Goal: Transaction & Acquisition: Purchase product/service

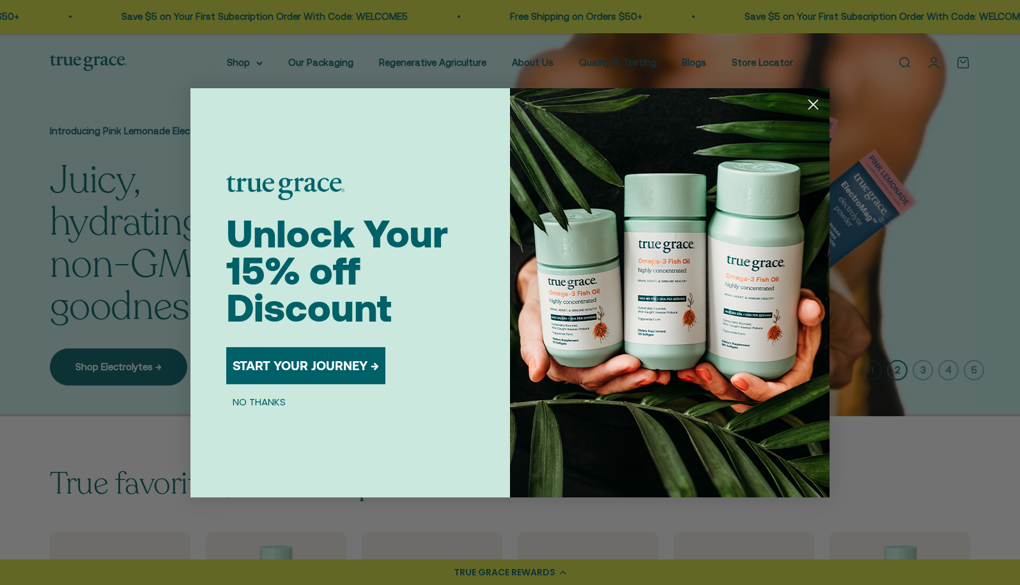
click at [811, 103] on circle "Close dialog" at bounding box center [812, 103] width 21 height 21
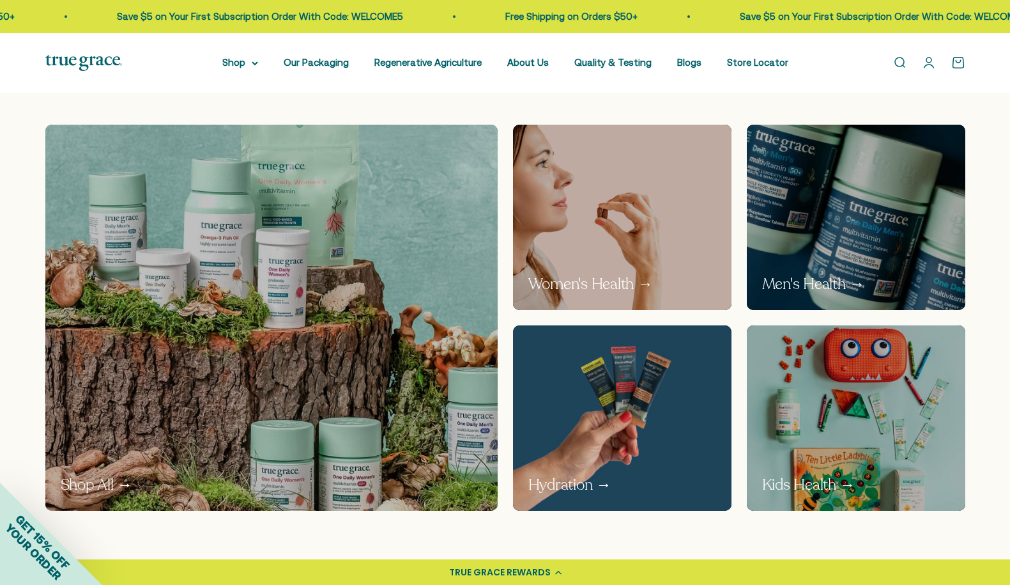
scroll to position [703, 0]
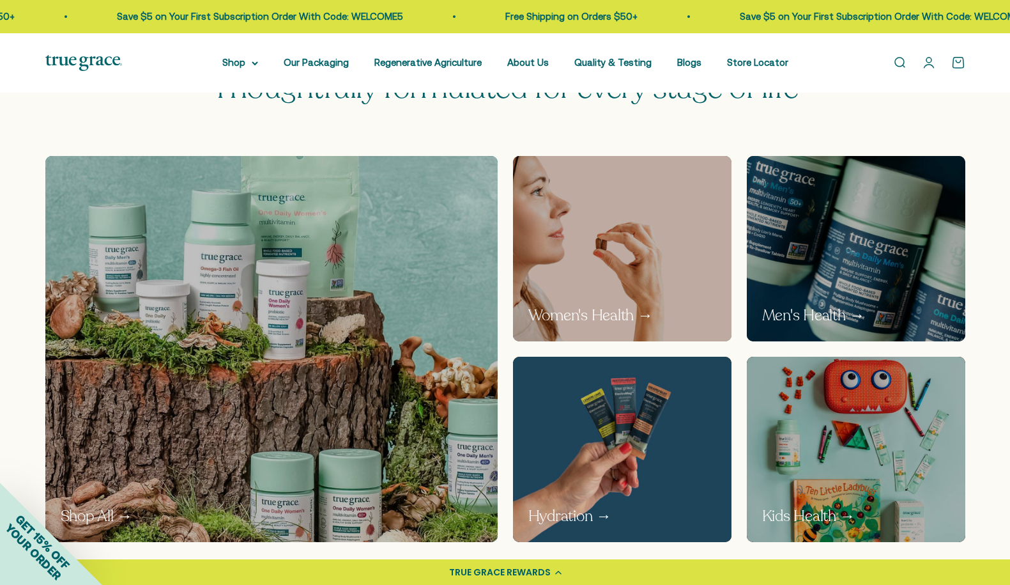
click at [641, 268] on img at bounding box center [622, 249] width 232 height 196
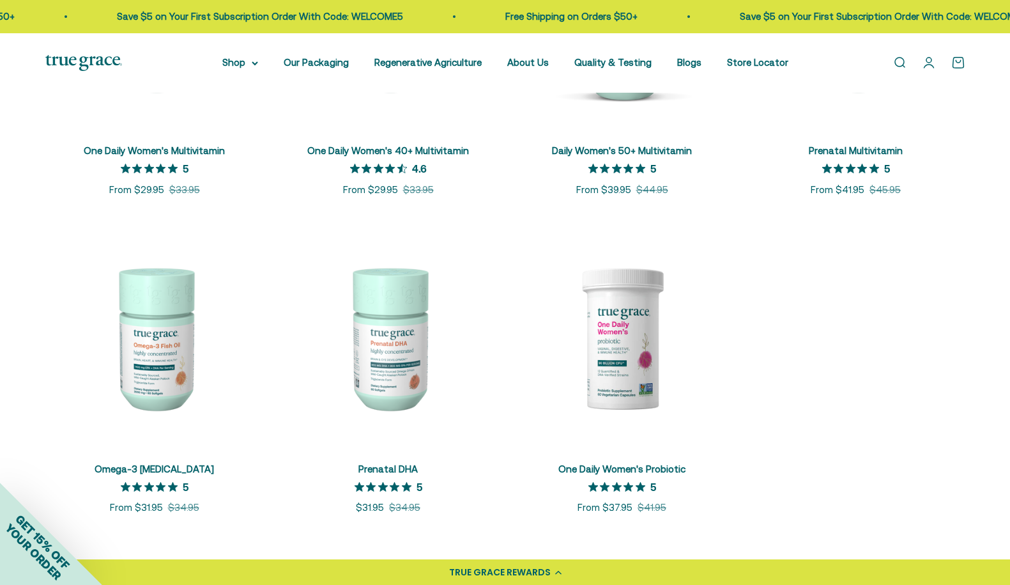
scroll to position [447, 0]
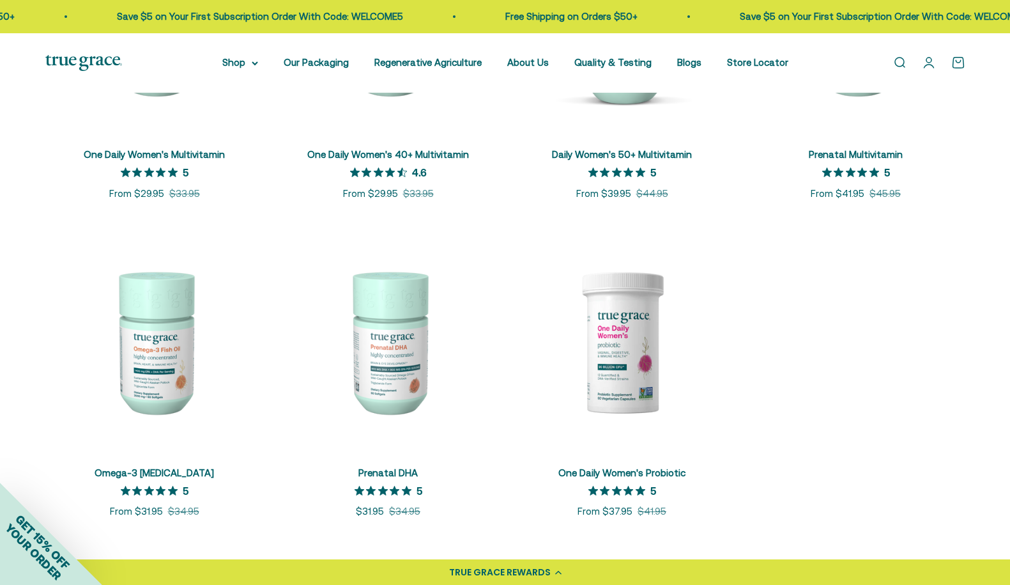
click at [632, 332] on img at bounding box center [622, 341] width 218 height 218
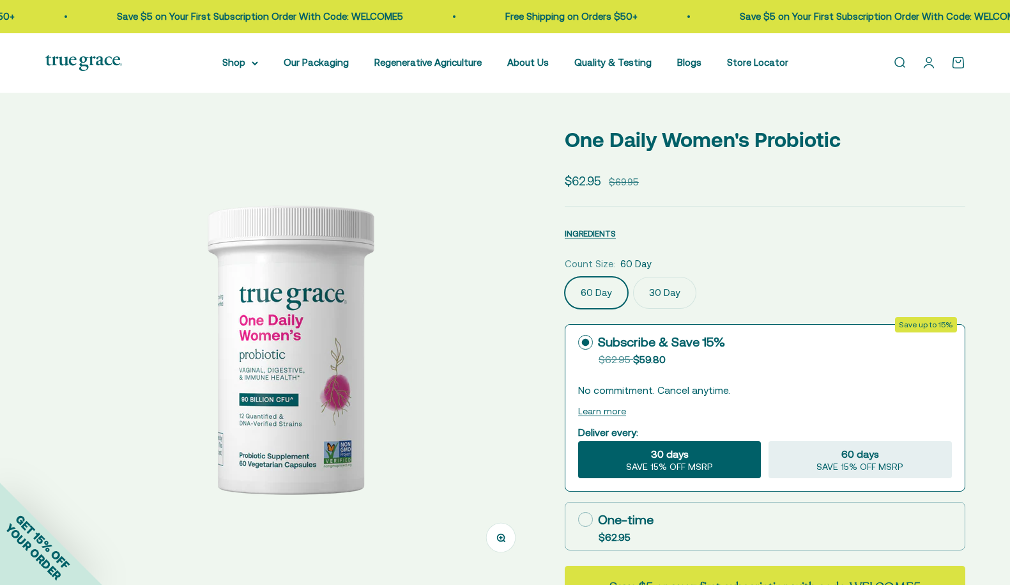
select select "3"
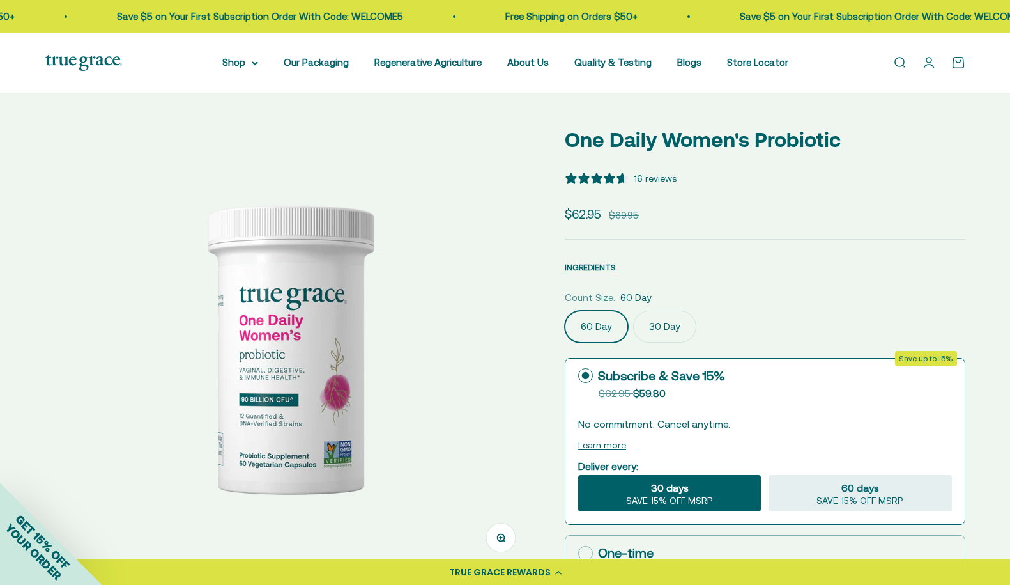
click at [530, 427] on div at bounding box center [289, 346] width 489 height 447
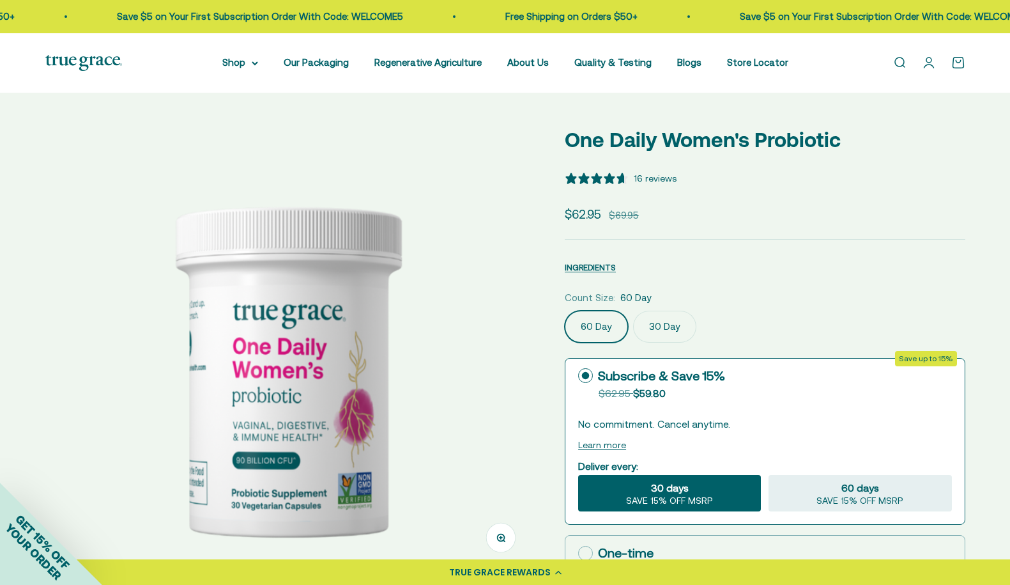
scroll to position [0, 505]
click at [530, 427] on div at bounding box center [289, 363] width 489 height 480
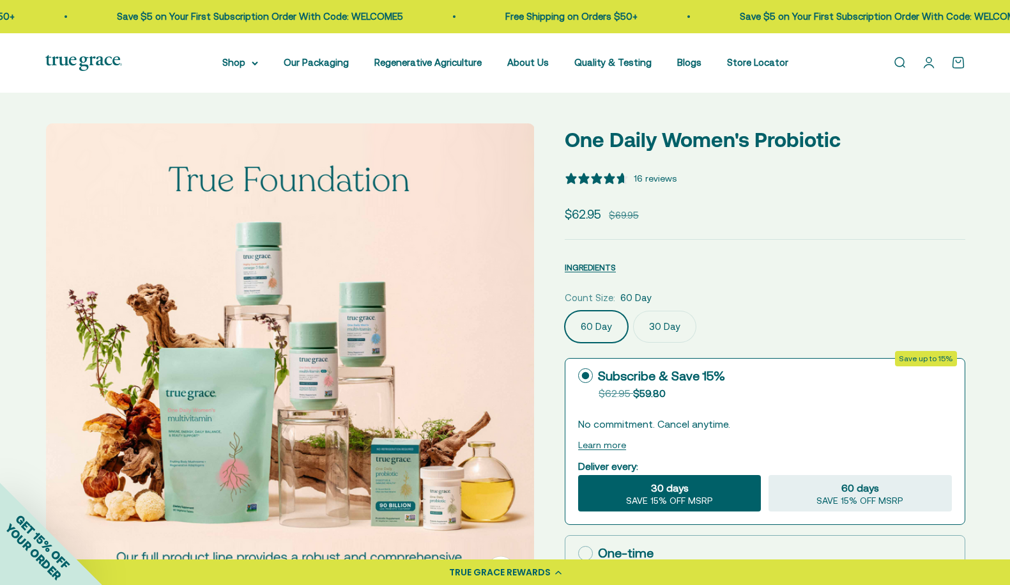
scroll to position [0, 1009]
click at [530, 427] on img at bounding box center [289, 367] width 489 height 489
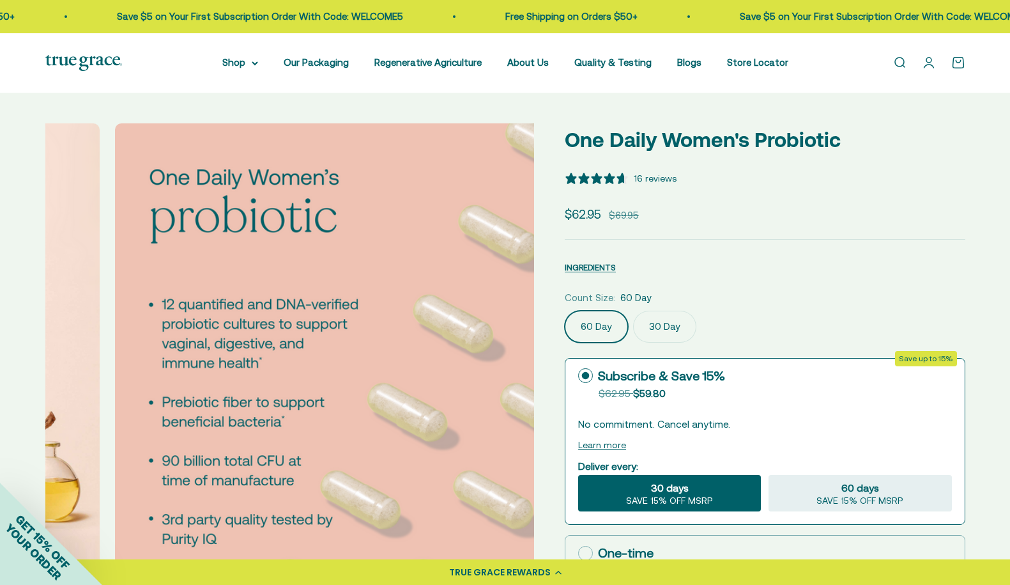
scroll to position [0, 1513]
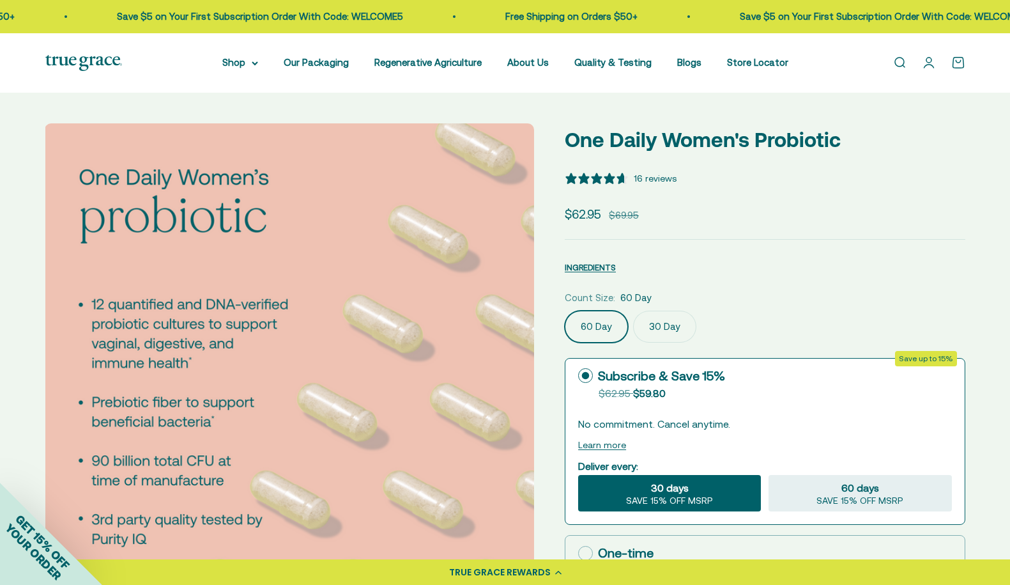
click at [503, 385] on img at bounding box center [289, 367] width 489 height 489
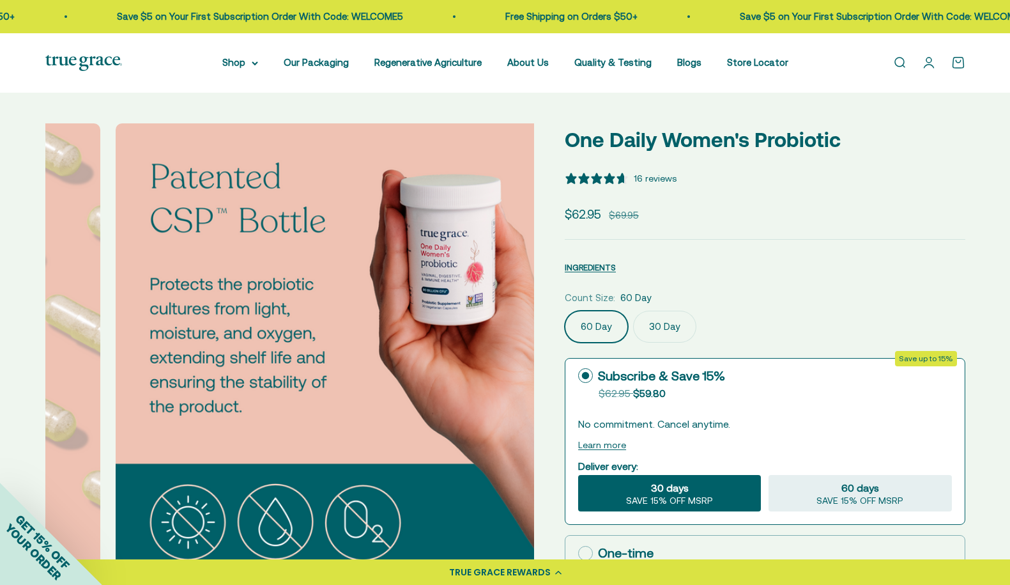
scroll to position [0, 2017]
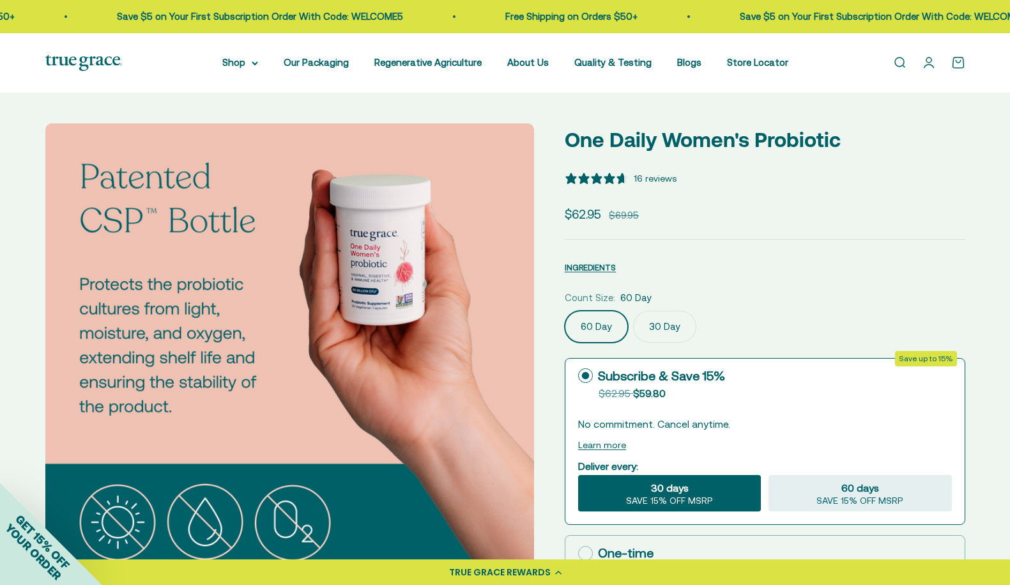
click at [509, 332] on img at bounding box center [289, 367] width 489 height 489
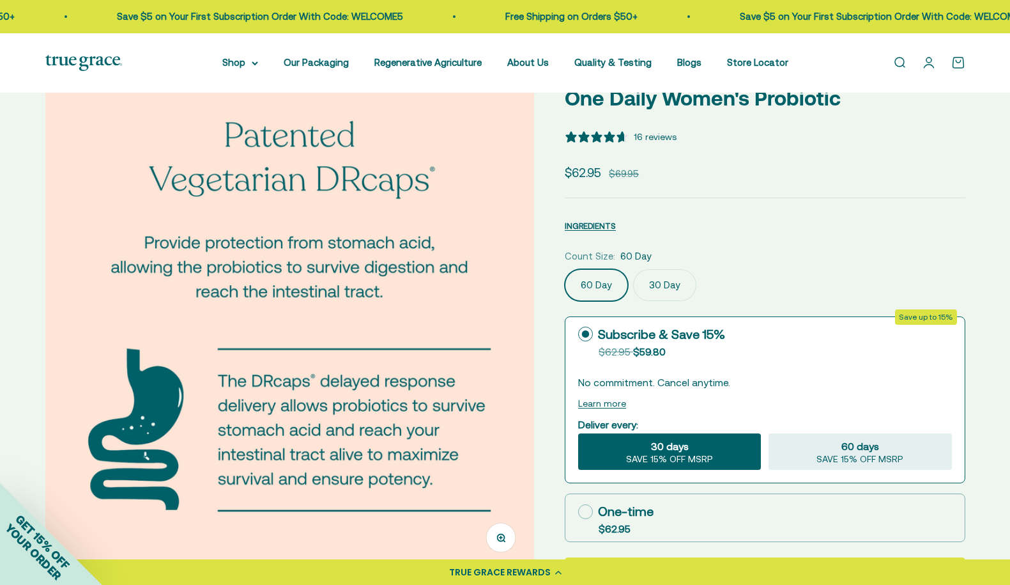
scroll to position [64, 0]
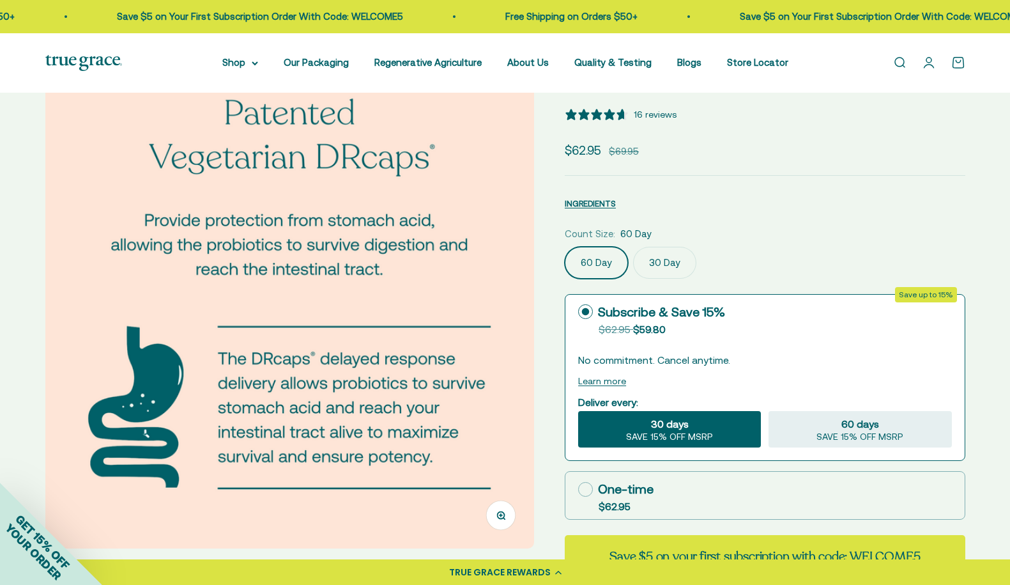
click at [521, 283] on img at bounding box center [289, 303] width 489 height 489
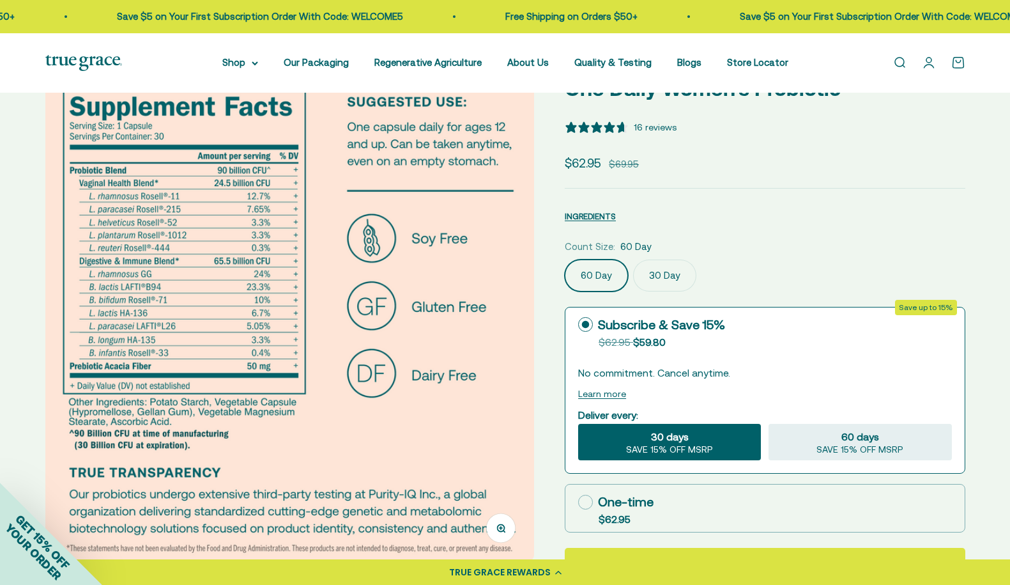
scroll to position [256, 0]
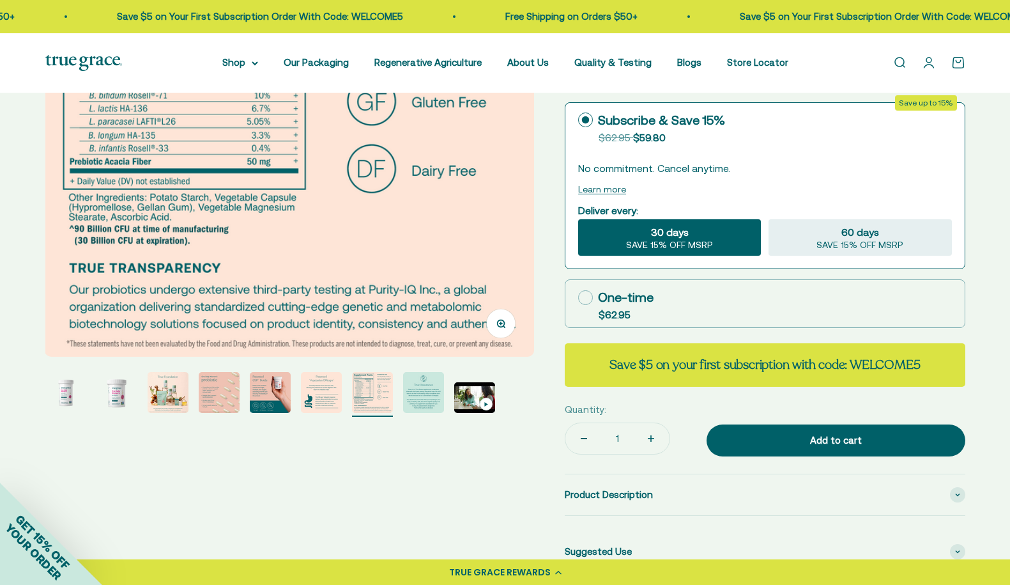
click at [509, 141] on img at bounding box center [289, 112] width 489 height 489
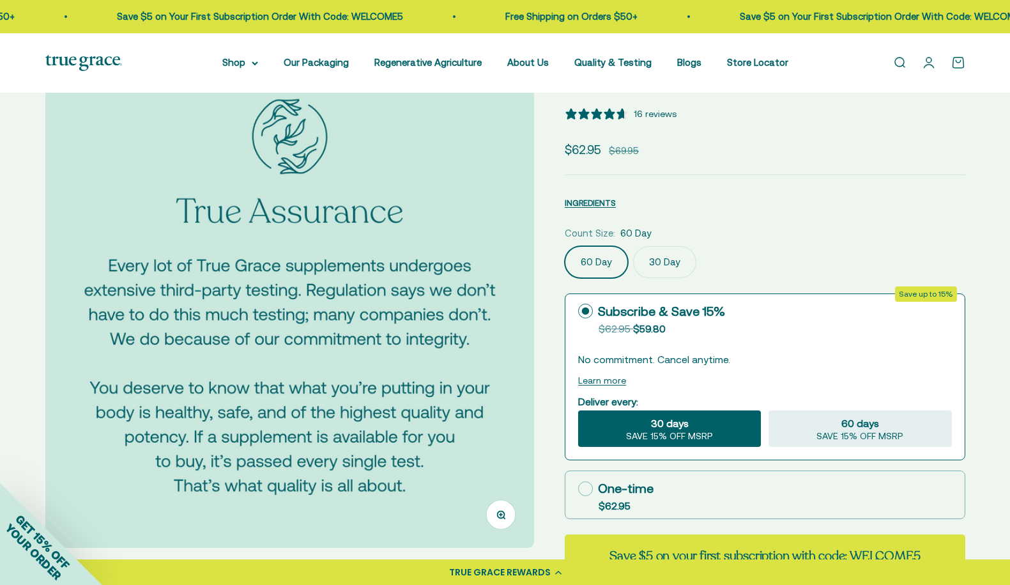
scroll to position [64, 0]
click at [510, 331] on img at bounding box center [289, 303] width 489 height 489
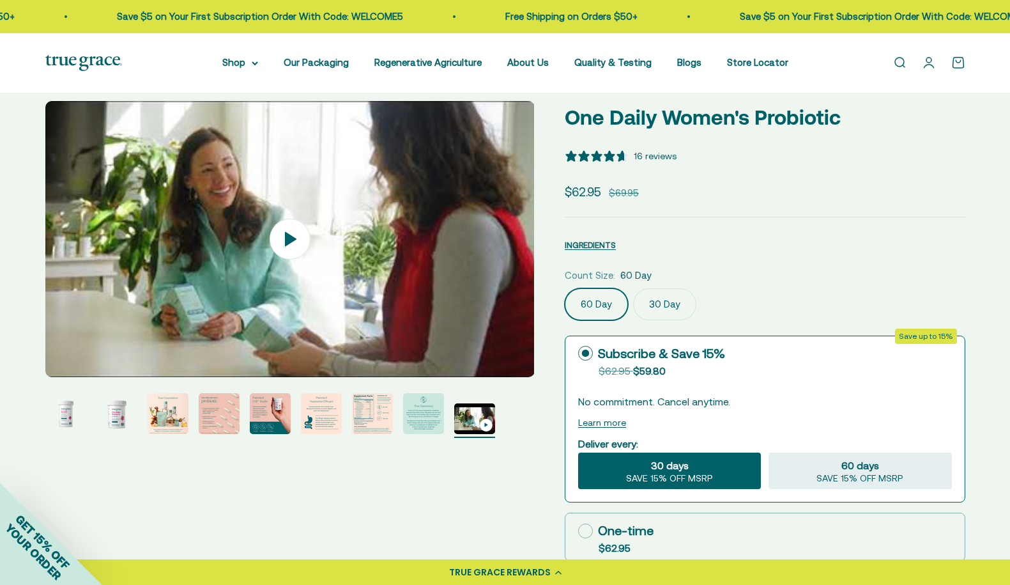
scroll to position [0, 0]
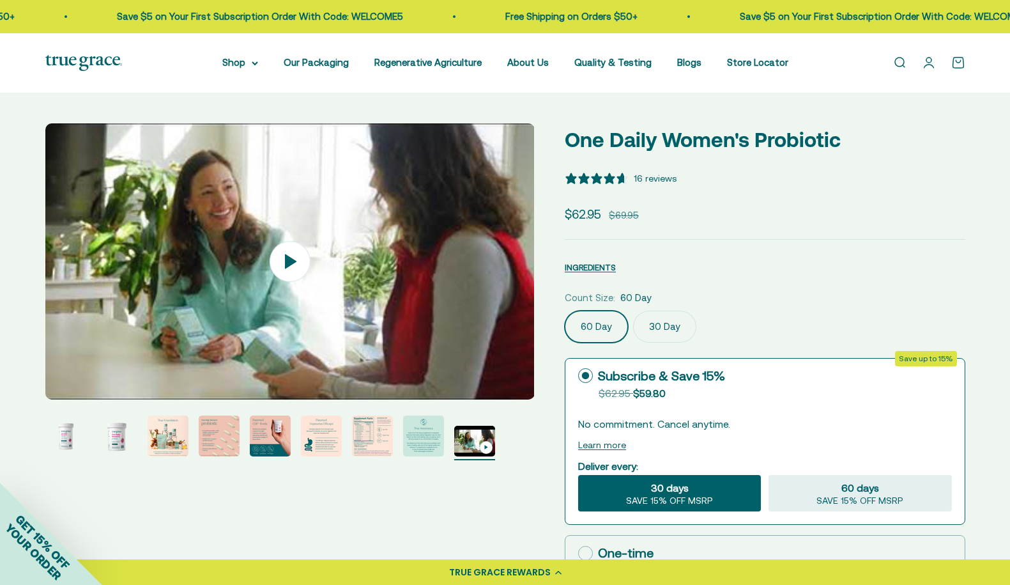
click at [665, 323] on label "30 Day" at bounding box center [664, 326] width 63 height 32
click at [565, 310] on input "30 Day" at bounding box center [564, 310] width 1 height 1
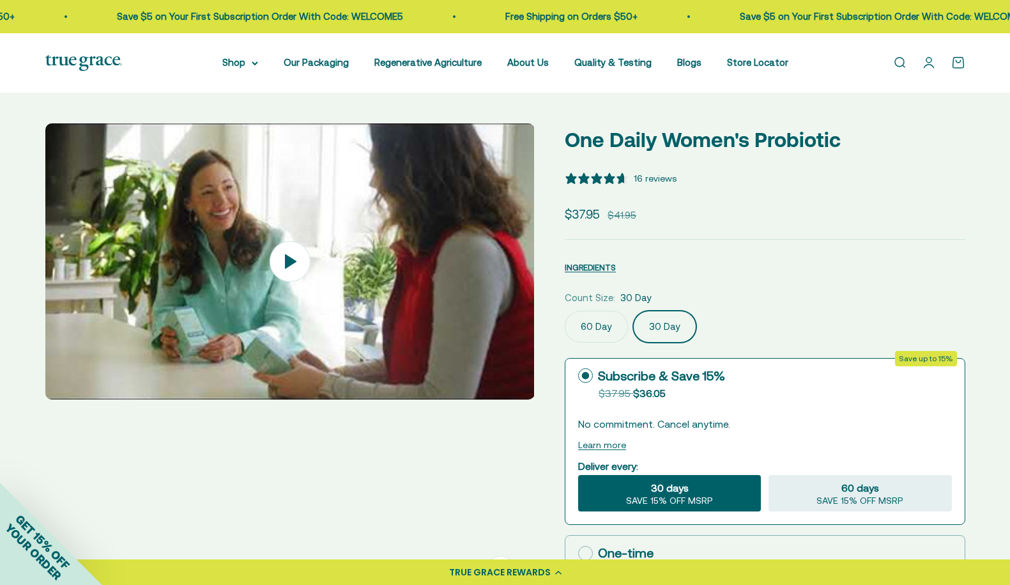
scroll to position [0, 505]
